Goal: Task Accomplishment & Management: Use online tool/utility

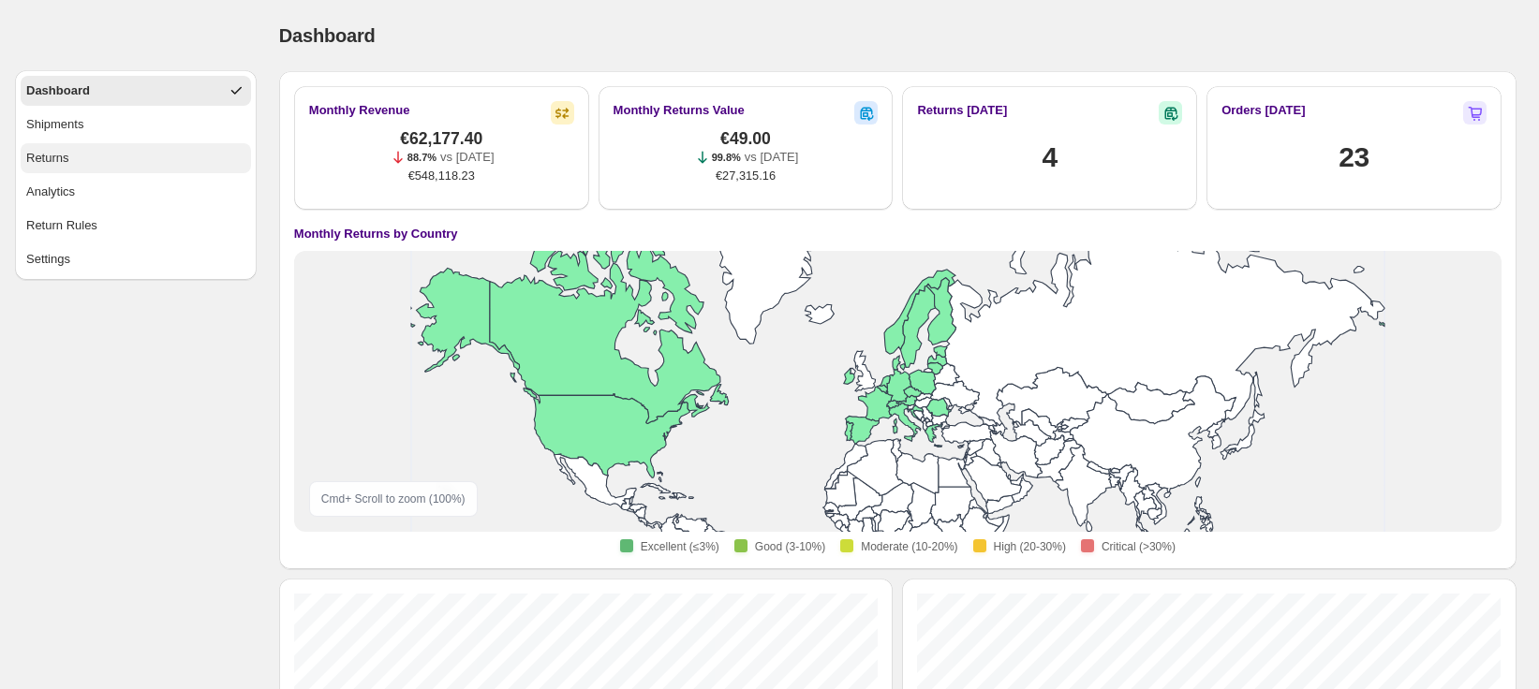
click at [78, 163] on button "Returns" at bounding box center [136, 158] width 230 height 30
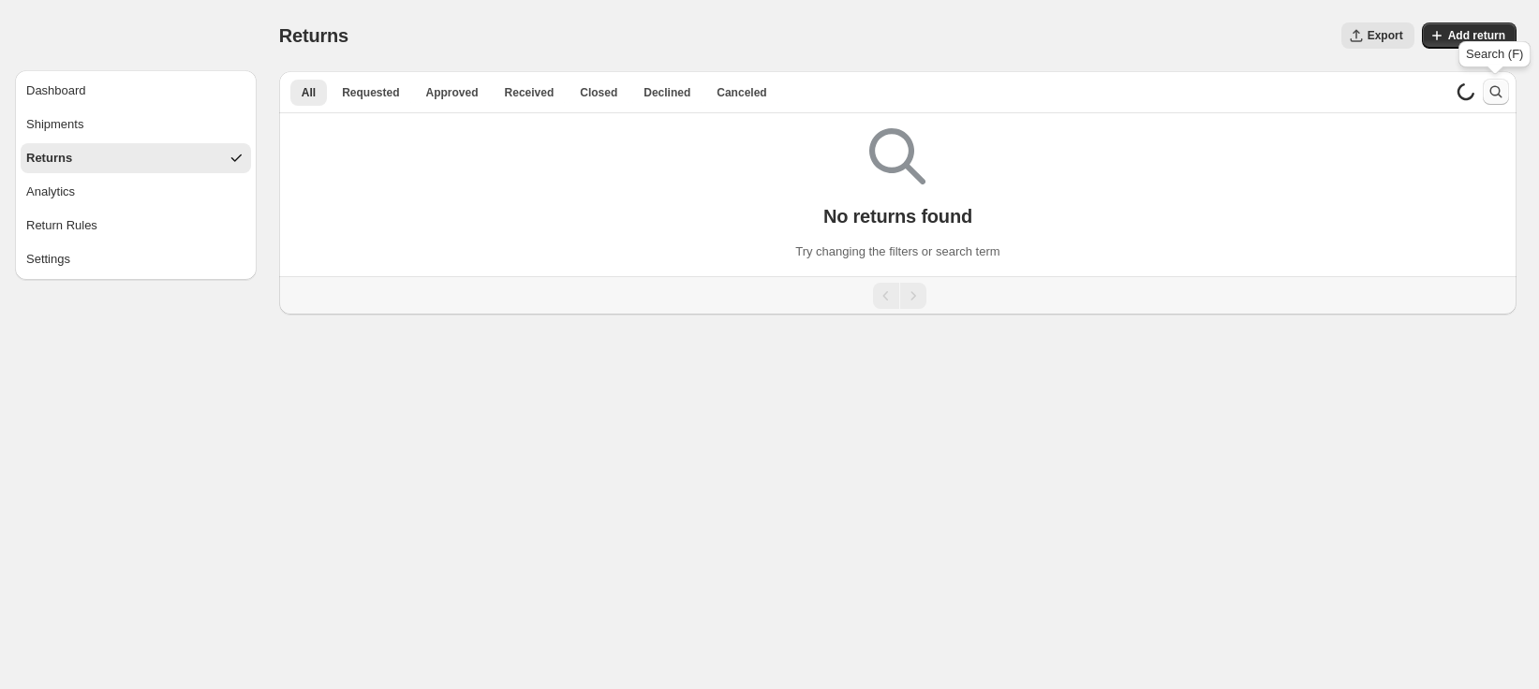
click at [1491, 91] on icon "Search and filter results" at bounding box center [1495, 91] width 19 height 19
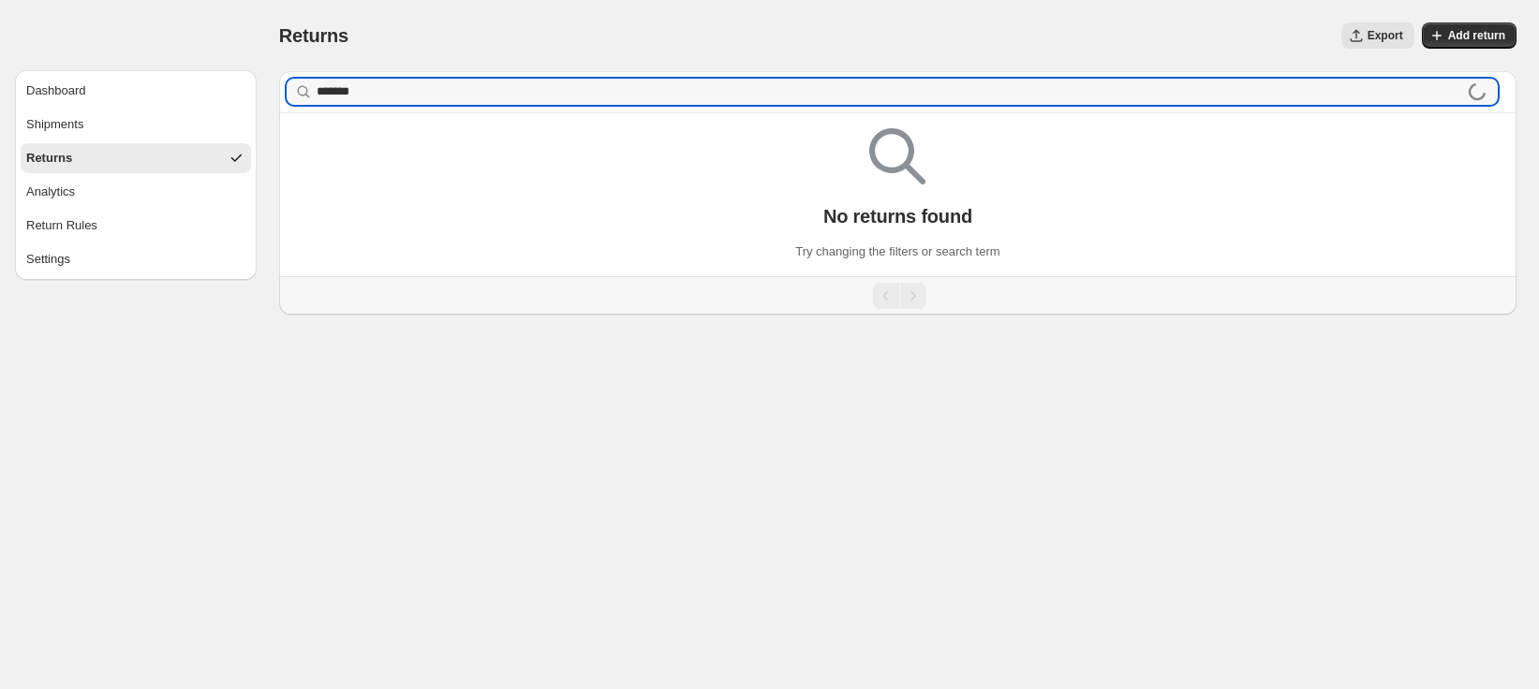
type input "*******"
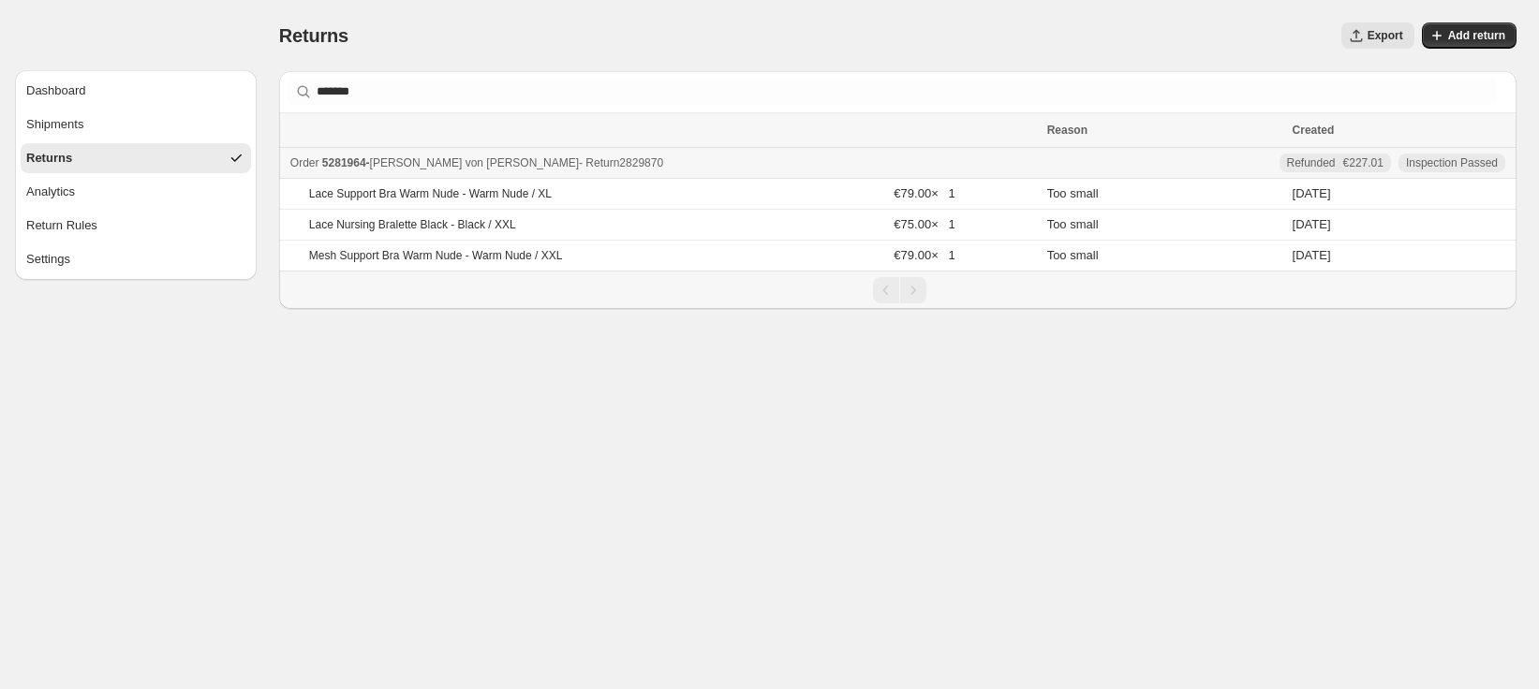
click at [352, 168] on span "5281964" at bounding box center [344, 162] width 44 height 13
